Goal: Find contact information: Find contact information

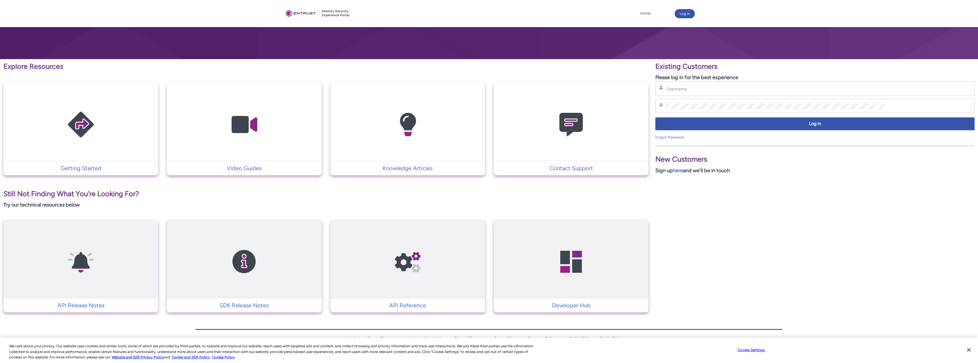
scroll to position [67, 0]
click at [568, 168] on p "Contact Support" at bounding box center [570, 168] width 149 height 9
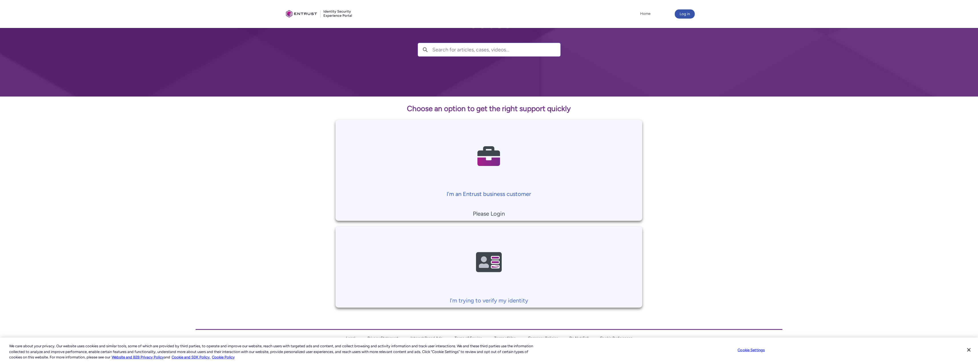
scroll to position [30, 0]
click at [970, 352] on button "Close" at bounding box center [968, 349] width 13 height 13
